Goal: Entertainment & Leisure: Consume media (video, audio)

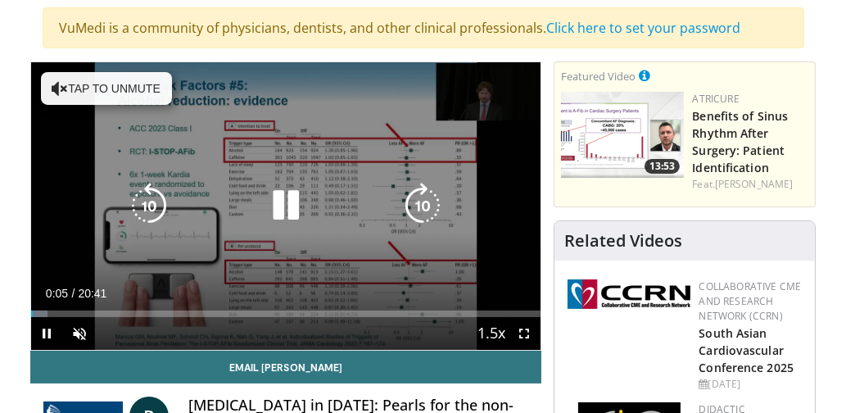
scroll to position [123, 0]
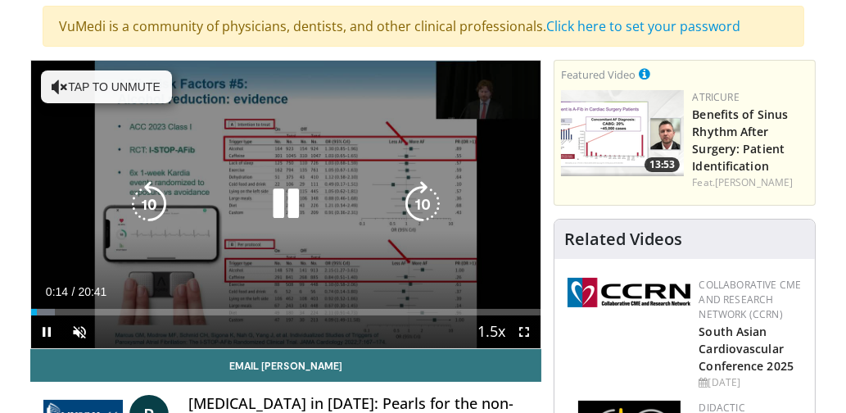
click at [88, 81] on button "Tap to unmute" at bounding box center [106, 86] width 131 height 33
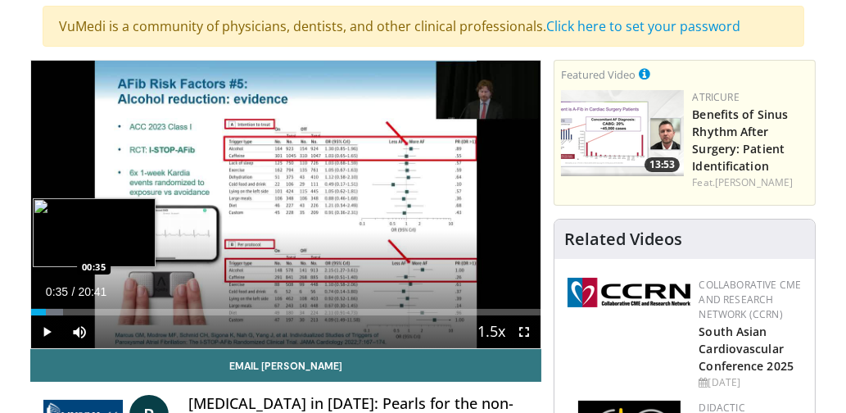
click at [45, 309] on div "Progress Bar" at bounding box center [47, 312] width 33 height 7
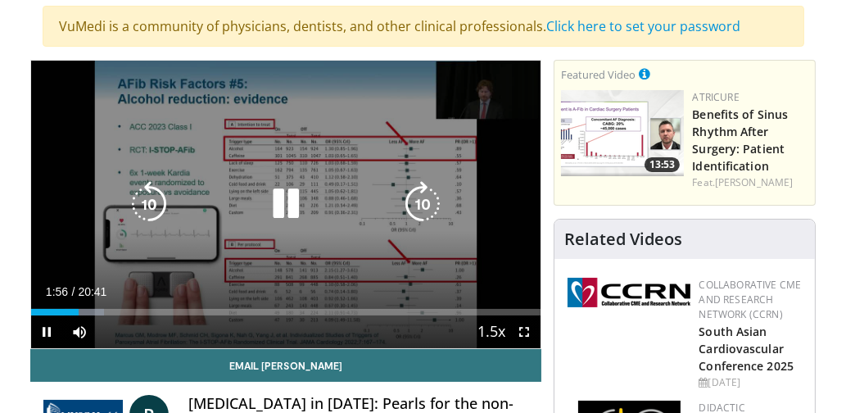
click at [296, 194] on icon "Video Player" at bounding box center [286, 204] width 46 height 46
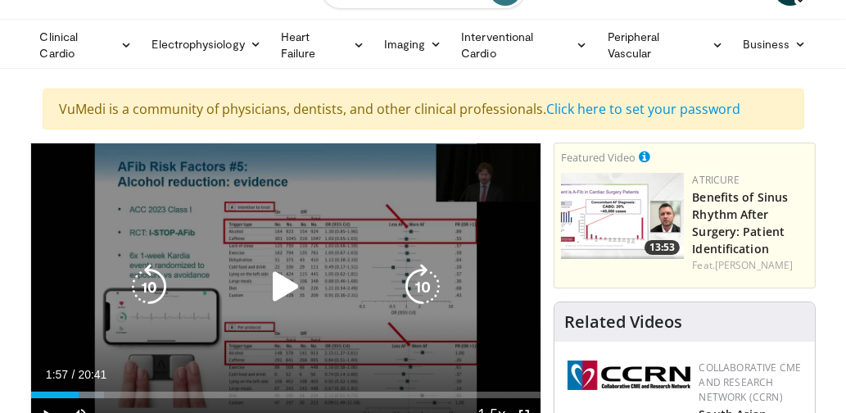
scroll to position [46, 0]
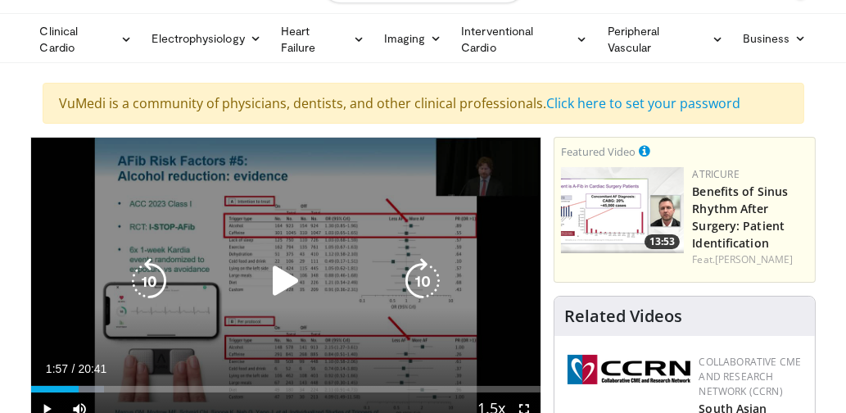
click at [276, 282] on icon "Video Player" at bounding box center [286, 281] width 46 height 46
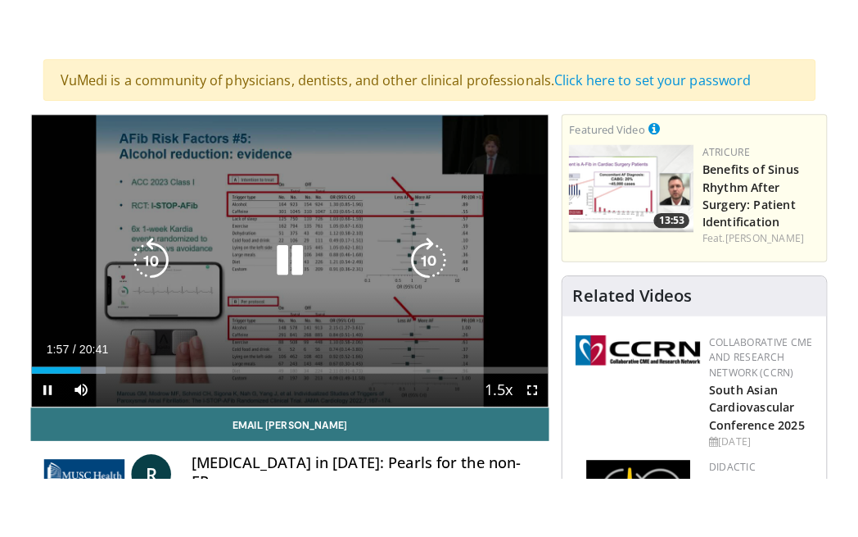
scroll to position [141, 0]
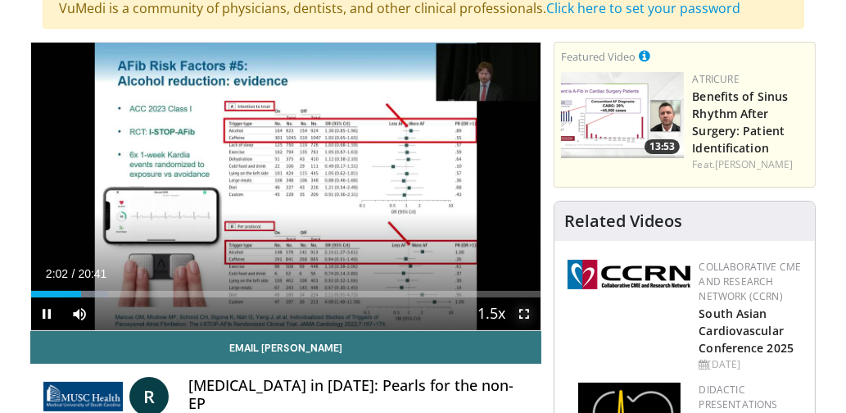
click at [526, 310] on span "Video Player" at bounding box center [524, 313] width 33 height 33
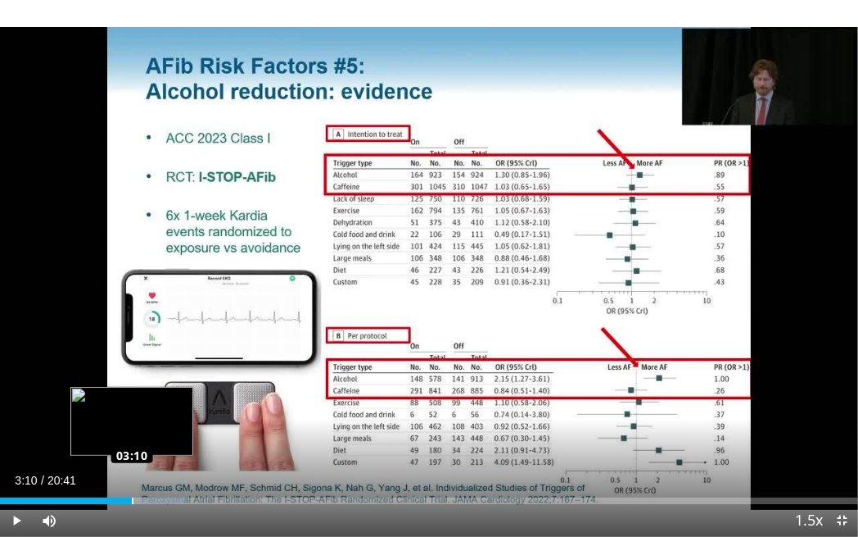
click at [132, 412] on div "Loaded : 21.58% 03:10 03:10" at bounding box center [429, 496] width 858 height 16
click at [126, 412] on div "03:03" at bounding box center [63, 500] width 127 height 7
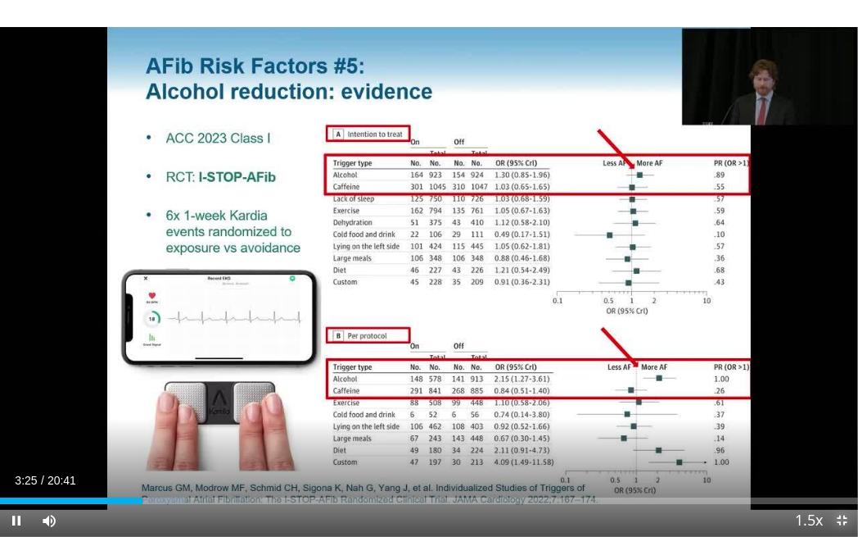
click at [840, 412] on span "Video Player" at bounding box center [842, 520] width 33 height 33
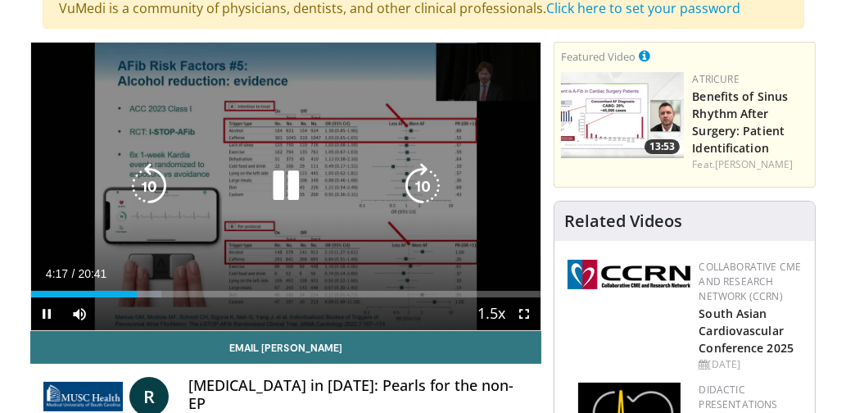
click at [290, 185] on icon "Video Player" at bounding box center [286, 186] width 46 height 46
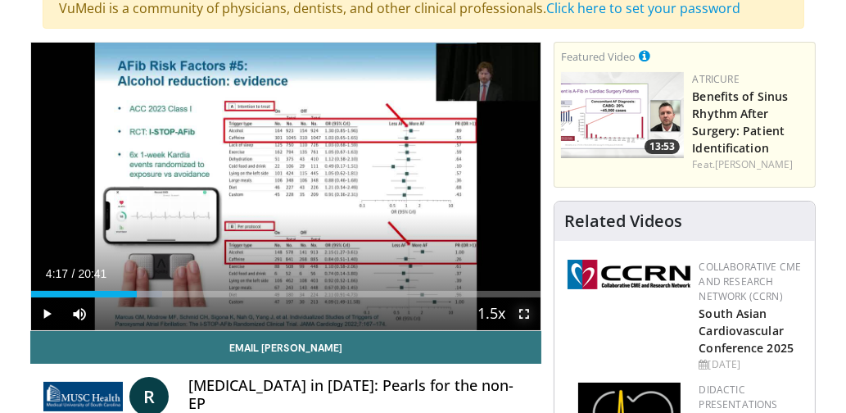
click at [524, 307] on span "Video Player" at bounding box center [524, 313] width 33 height 33
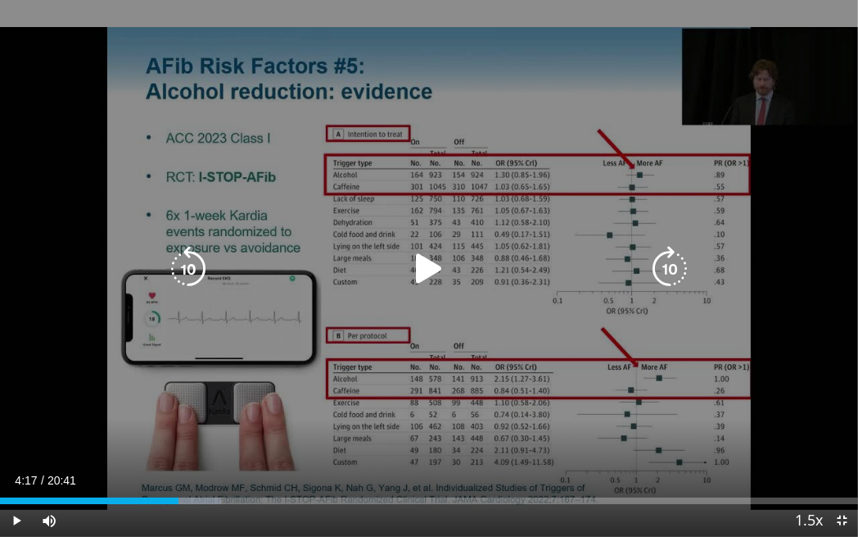
click at [423, 270] on icon "Video Player" at bounding box center [429, 269] width 46 height 46
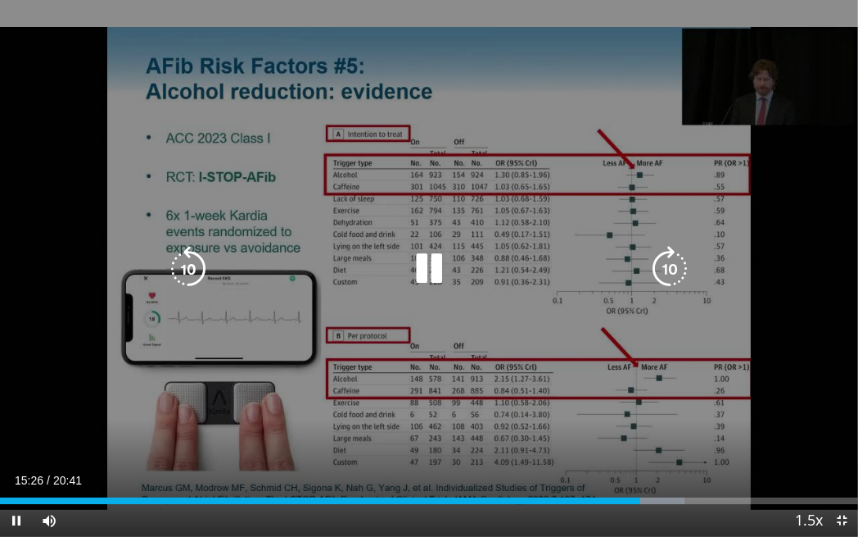
click at [75, 183] on div "10 seconds Tap to unmute" at bounding box center [429, 268] width 858 height 537
click at [425, 263] on icon "Video Player" at bounding box center [429, 269] width 46 height 46
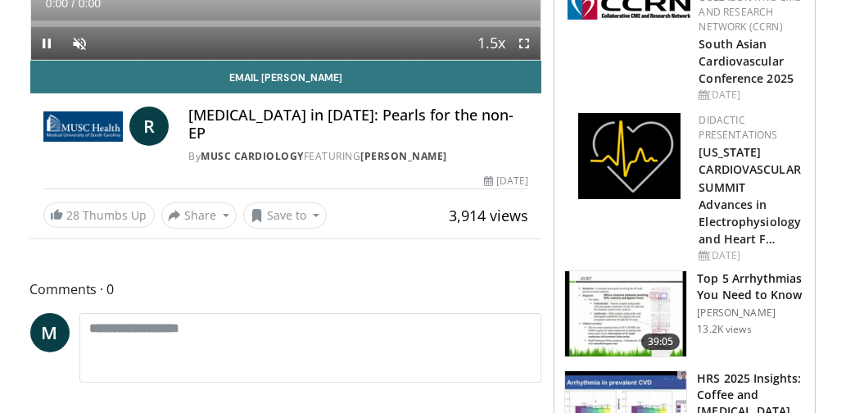
scroll to position [141, 0]
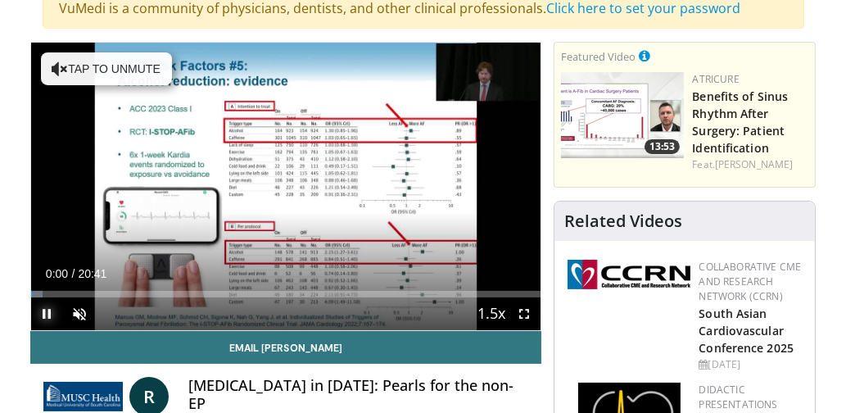
click at [48, 309] on span "Video Player" at bounding box center [47, 313] width 33 height 33
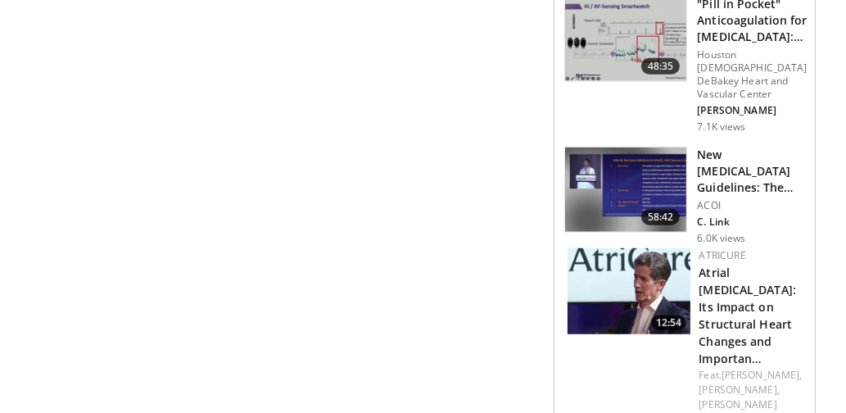
scroll to position [1310, 0]
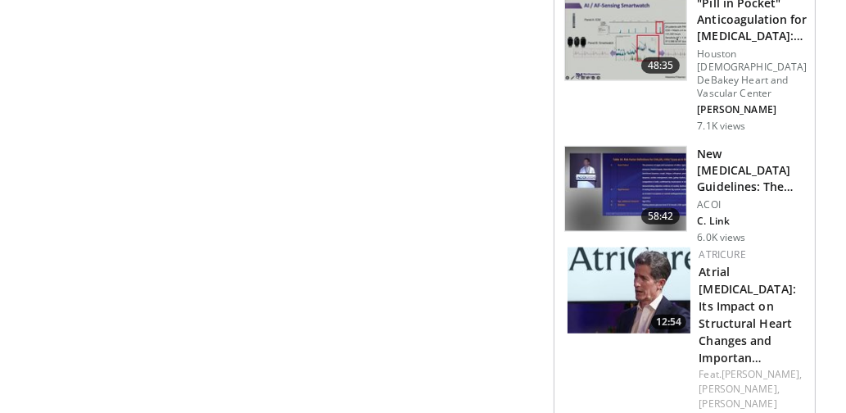
click at [677, 152] on img at bounding box center [625, 189] width 121 height 85
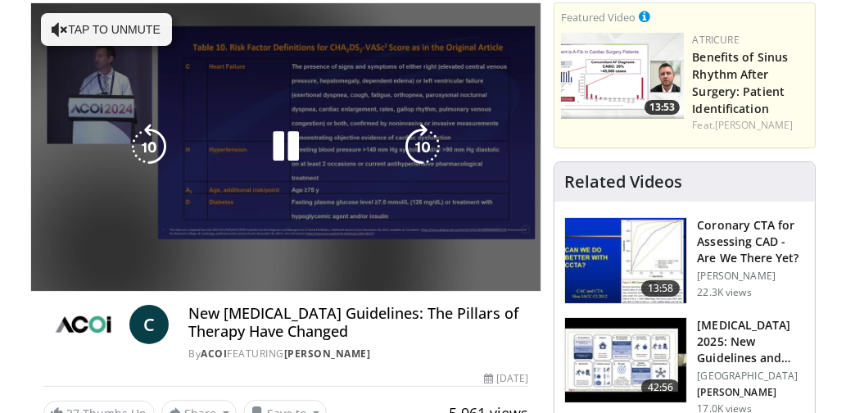
scroll to position [178, 0]
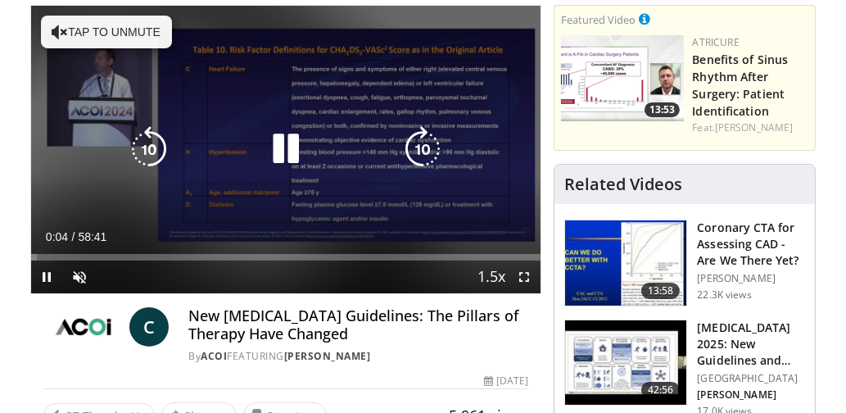
click at [64, 32] on icon "Video Player" at bounding box center [60, 32] width 16 height 16
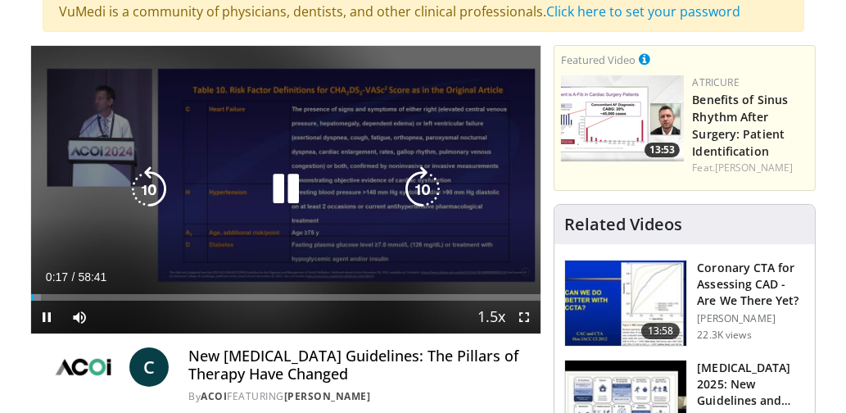
scroll to position [130, 0]
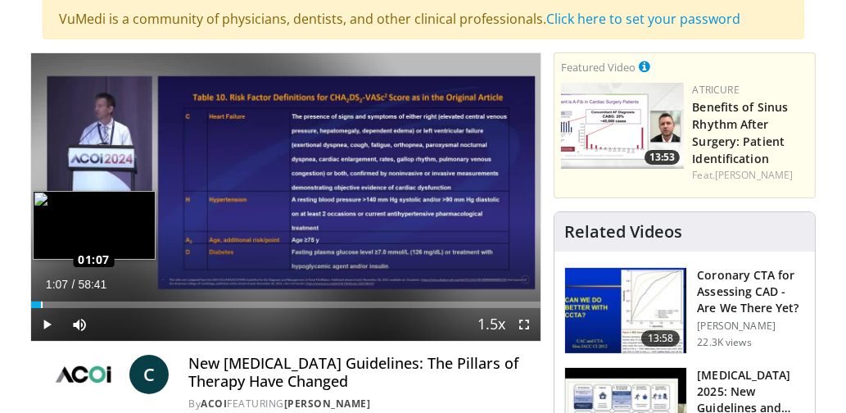
click at [40, 301] on div "Loaded : 2.25% 01:07 01:07" at bounding box center [286, 304] width 510 height 7
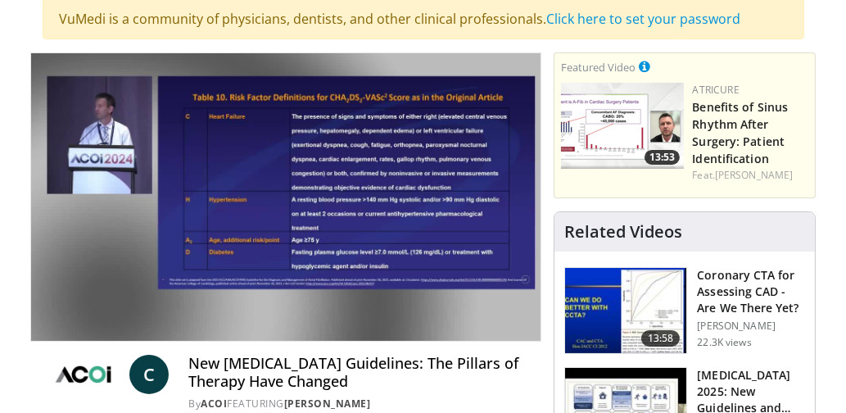
click at [47, 298] on video-js "**********" at bounding box center [286, 197] width 510 height 288
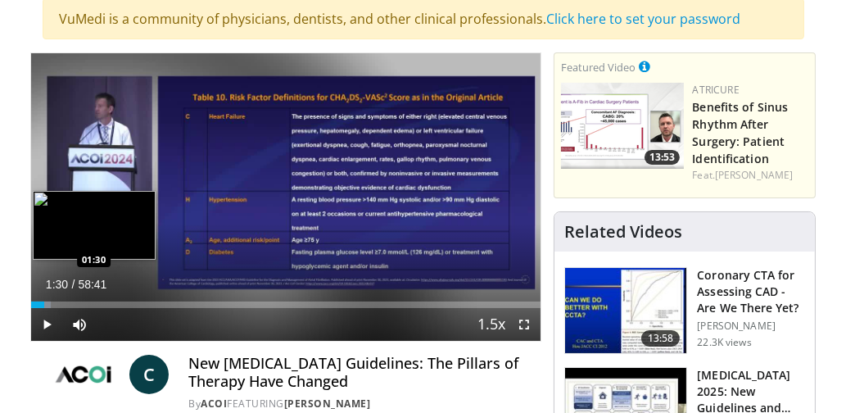
click at [43, 301] on div "Progress Bar" at bounding box center [44, 304] width 14 height 7
click at [51, 301] on div "Loaded : 4.51% 02:21 02:15" at bounding box center [286, 304] width 510 height 7
click at [57, 297] on video-js "**********" at bounding box center [286, 197] width 510 height 288
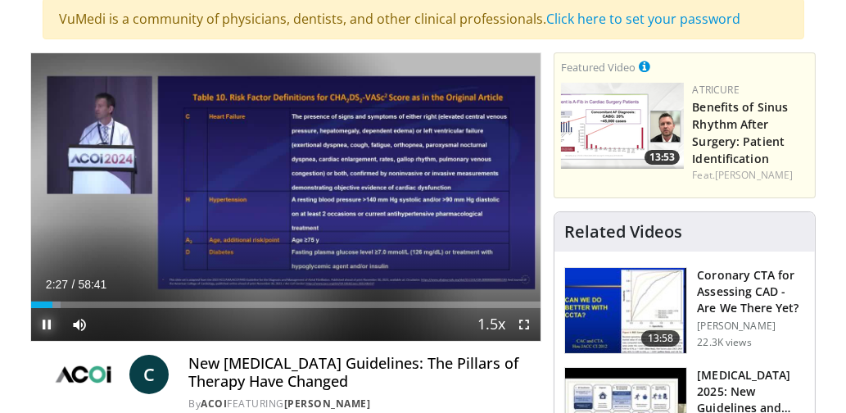
click at [50, 319] on span "Video Player" at bounding box center [47, 324] width 33 height 33
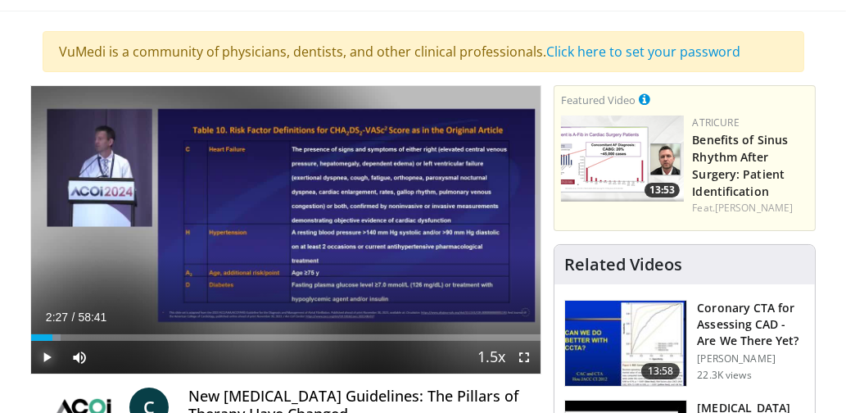
scroll to position [0, 0]
